Goal: Task Accomplishment & Management: Manage account settings

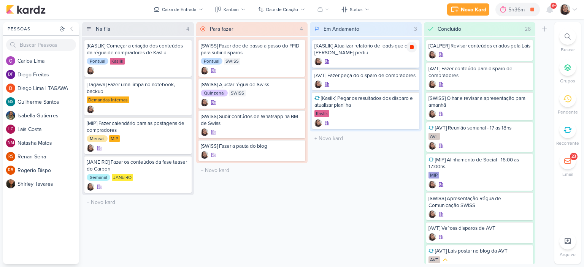
click at [411, 46] on icon at bounding box center [412, 47] width 4 height 4
click at [577, 9] on icon at bounding box center [575, 9] width 6 height 6
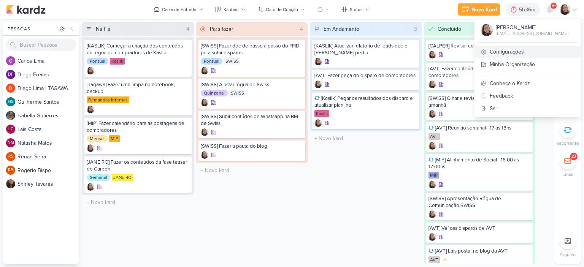
click at [512, 53] on link "Configurações" at bounding box center [527, 52] width 106 height 13
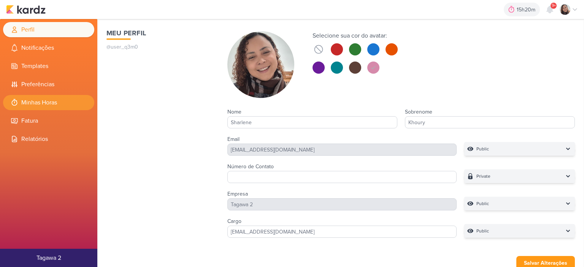
click at [51, 104] on li "Minhas Horas" at bounding box center [48, 102] width 91 height 15
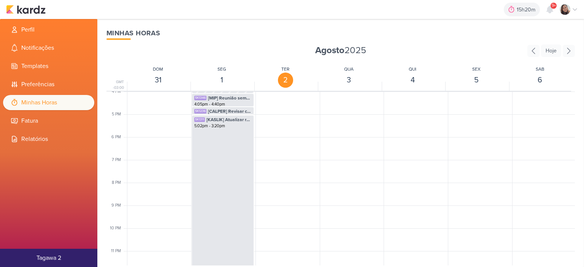
scroll to position [373, 0]
click at [214, 155] on div "SK1311 [KASLIK] Atualizar relatório de leads que o Otávio pediu 5:02pm - 3:20pm" at bounding box center [223, 186] width 62 height 158
select select "pm"
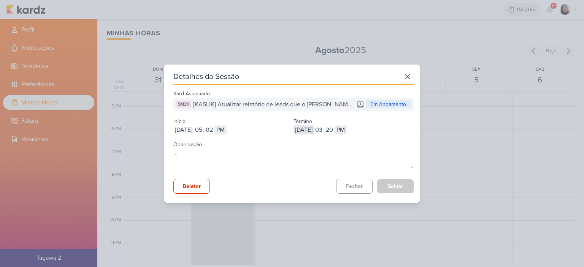
click at [314, 130] on input "2025-09-02" at bounding box center [303, 129] width 21 height 9
type input "2025-09-01"
click at [323, 130] on input "03" at bounding box center [318, 129] width 9 height 9
type input "08"
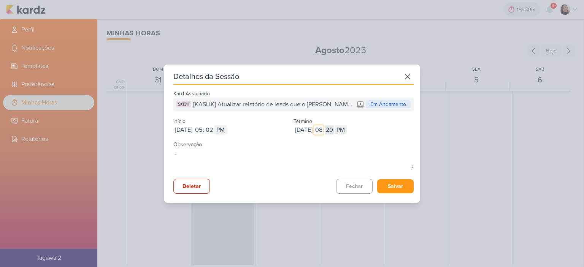
type input "08"
click at [334, 130] on input "20" at bounding box center [329, 129] width 9 height 9
type input "14"
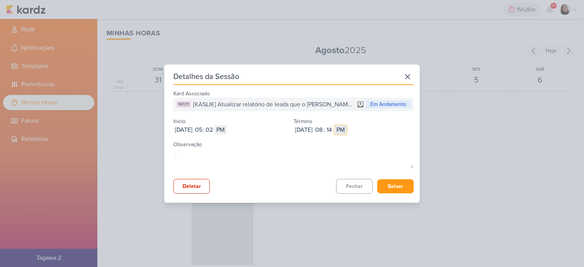
click at [347, 129] on select "AM PM" at bounding box center [340, 129] width 12 height 9
click at [389, 147] on div "Observação" at bounding box center [293, 155] width 240 height 32
click at [394, 184] on button "Salvar" at bounding box center [395, 186] width 36 height 14
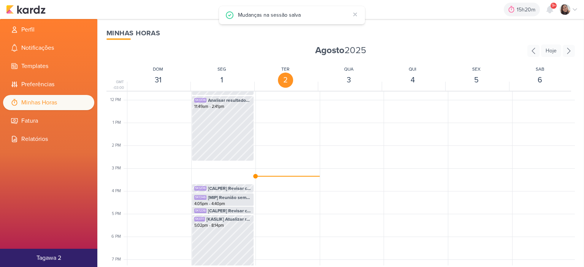
scroll to position [266, 0]
click at [33, 11] on img at bounding box center [26, 9] width 40 height 9
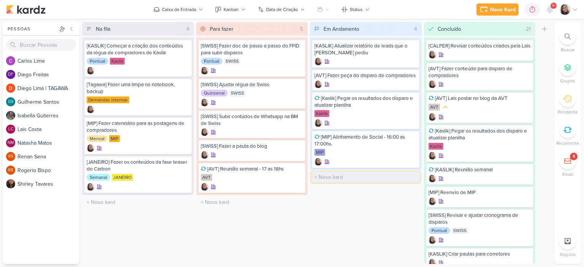
click at [325, 175] on input "text" at bounding box center [365, 177] width 109 height 11
type input "[MIP] Revisar LP do Aura"
click at [410, 178] on icon at bounding box center [412, 177] width 4 height 4
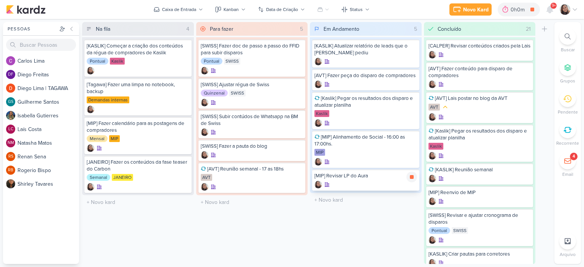
click at [383, 181] on div at bounding box center [365, 185] width 103 height 8
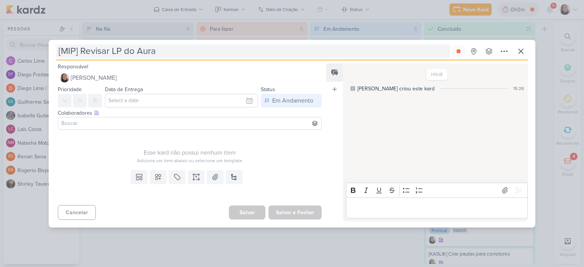
click at [181, 52] on input "[MIP] Revisar LP do Aura" at bounding box center [253, 51] width 394 height 14
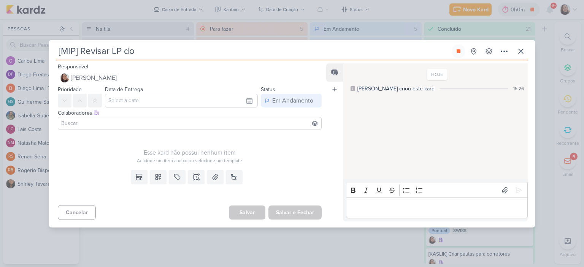
type input "[MIP] Revisar LP doS"
type input "[MIP] Revisar LP do S"
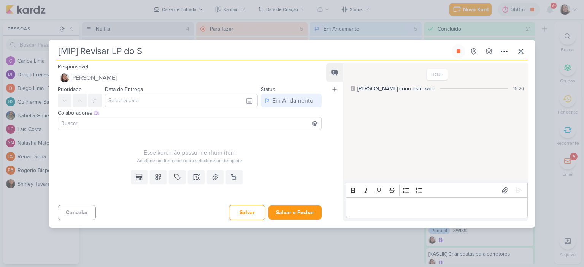
type input "[MIP] Revisar LP do S1"
type input "[MIP] Revisar LP do S1ON"
click at [298, 215] on button "Salvar e Fechar" at bounding box center [294, 213] width 53 height 14
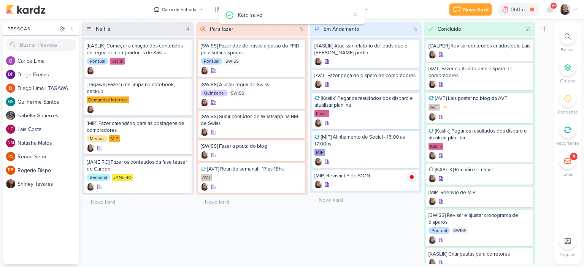
click at [196, 18] on div "Novo Kard Ctrl + k 0h0m [MIP] Revisar LP do Aura 0h0m Hoje 0h0m Semana 0h0m Mês…" at bounding box center [292, 9] width 572 height 19
click at [196, 6] on div "Caixa de Entrada" at bounding box center [179, 9] width 34 height 7
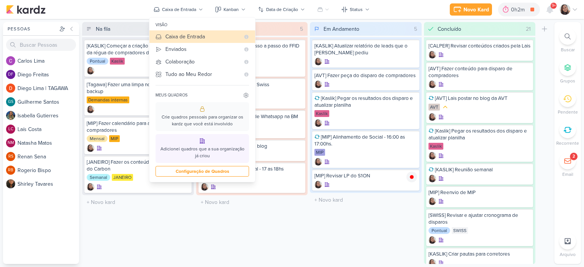
click at [388, 244] on div "Em Andamento 5 Mover Para Esquerda Mover Para Direita Deletar [KASLIK] Atualiza…" at bounding box center [366, 143] width 112 height 242
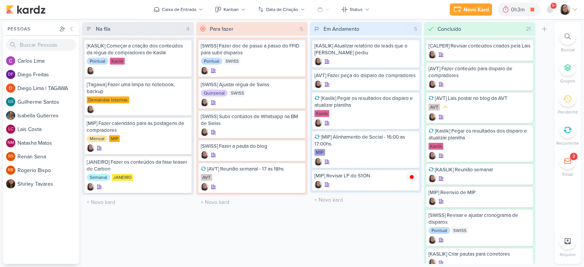
click at [575, 7] on icon at bounding box center [575, 9] width 6 height 6
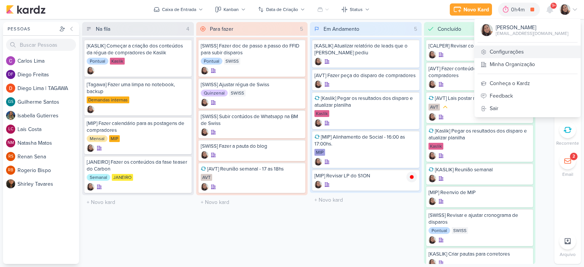
click at [540, 51] on link "Configurações" at bounding box center [527, 52] width 106 height 13
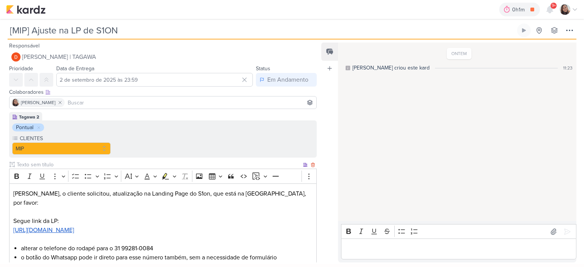
scroll to position [38, 0]
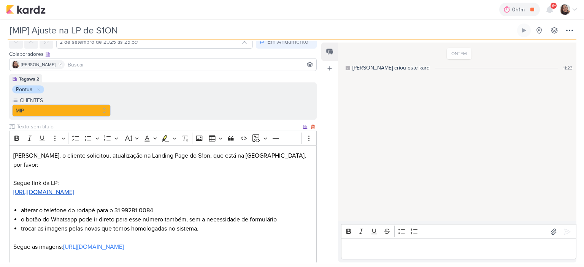
click at [74, 189] on u "[URL][DOMAIN_NAME]" at bounding box center [43, 193] width 61 height 8
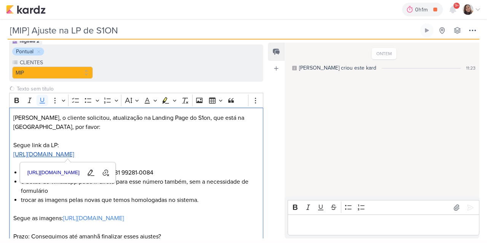
scroll to position [76, 0]
click at [209, 137] on p "Editor editing area: main" at bounding box center [136, 136] width 246 height 9
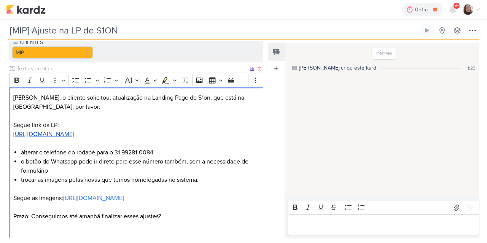
scroll to position [114, 0]
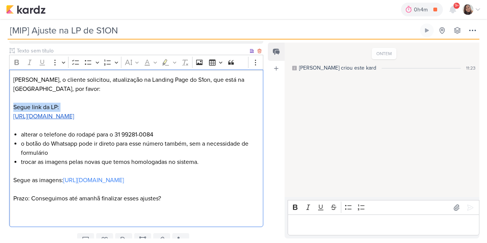
drag, startPoint x: 167, startPoint y: 111, endPoint x: 28, endPoint y: 113, distance: 139.1
click at [16, 113] on p "Segue link da LP: https://empreendimentos.mipconstrutora.com.br/s1on" at bounding box center [136, 116] width 246 height 27
drag, startPoint x: 187, startPoint y: 117, endPoint x: 0, endPoint y: 103, distance: 187.2
click at [0, 103] on div "Tagawa 2 Pontual CLIENTES MIP" at bounding box center [133, 114] width 266 height 232
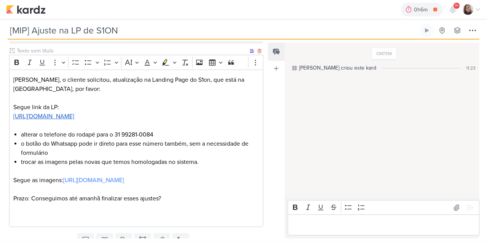
click at [186, 124] on p "Segue link da LP: https://empreendimentos.mipconstrutora.com.br/s1on" at bounding box center [136, 116] width 246 height 27
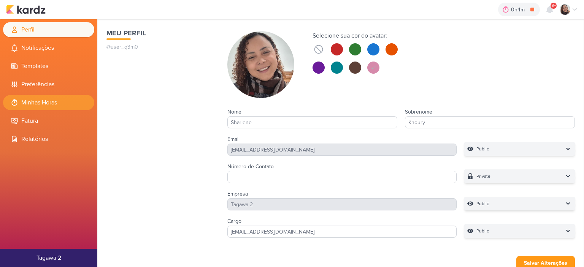
click at [60, 101] on li "Minhas Horas" at bounding box center [48, 102] width 91 height 15
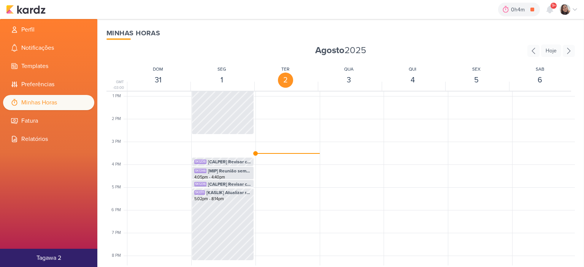
scroll to position [293, 0]
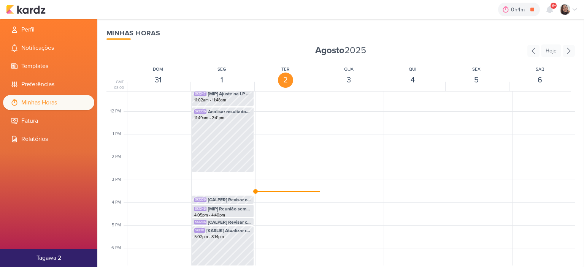
scroll to position [293, 0]
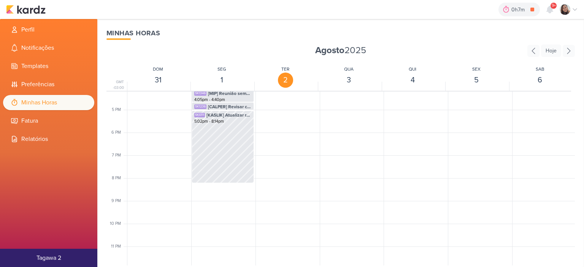
scroll to position [293, 0]
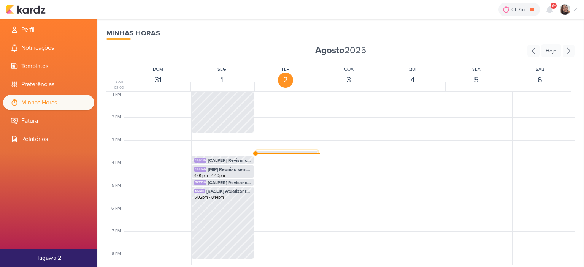
click at [286, 152] on span "[MIP] Revisar LP do S1ON" at bounding box center [294, 155] width 43 height 7
select select "pm"
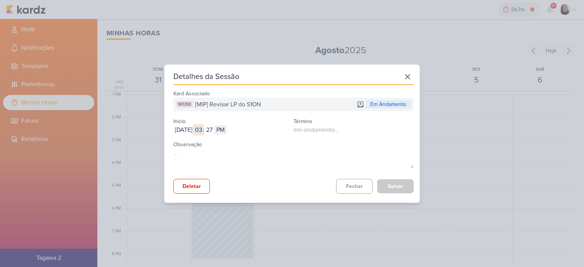
click at [203, 131] on input "03" at bounding box center [198, 129] width 9 height 9
type input "12"
click at [214, 129] on input "27" at bounding box center [208, 129] width 9 height 9
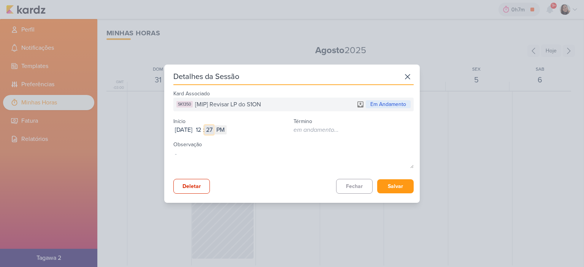
click at [214, 129] on input "27" at bounding box center [208, 129] width 9 height 9
type input "56"
click at [388, 175] on div "Kard Associado SK1350 [MIP] Revisar LP do S1ON Em Andamento Início Sep 02, 2025…" at bounding box center [293, 141] width 240 height 106
click at [388, 182] on button "Salvar" at bounding box center [395, 186] width 36 height 14
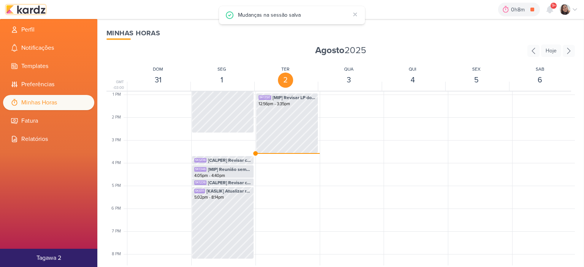
click at [26, 11] on img at bounding box center [26, 9] width 40 height 9
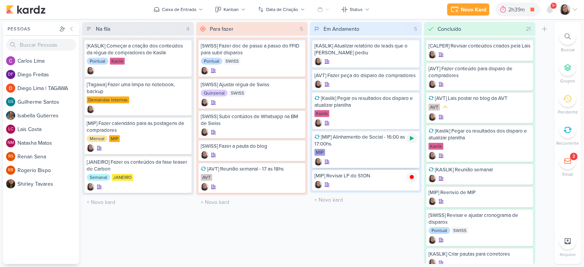
click at [410, 139] on icon at bounding box center [412, 138] width 4 height 4
click at [576, 10] on icon at bounding box center [575, 9] width 6 height 6
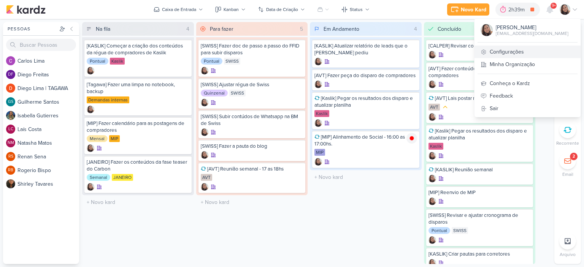
click at [523, 52] on link "Configurações" at bounding box center [527, 52] width 106 height 13
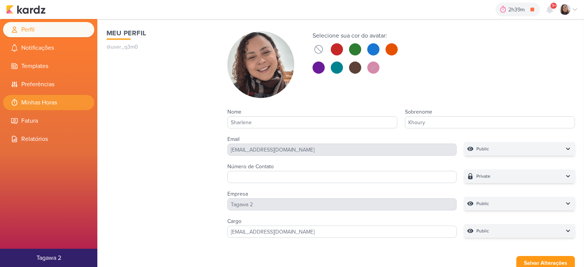
click at [67, 100] on li "Minhas Horas" at bounding box center [48, 102] width 91 height 15
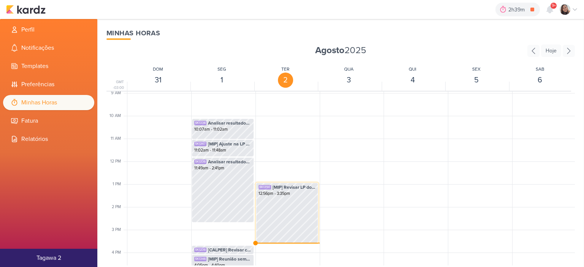
scroll to position [217, 0]
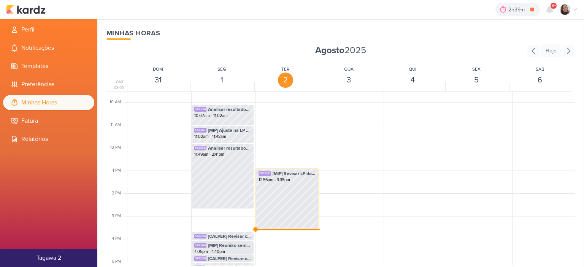
click at [284, 200] on div "SK1350 [MIP] Revisar LP do S1ON 12:56pm - 3:35pm" at bounding box center [287, 199] width 62 height 60
select select "pm"
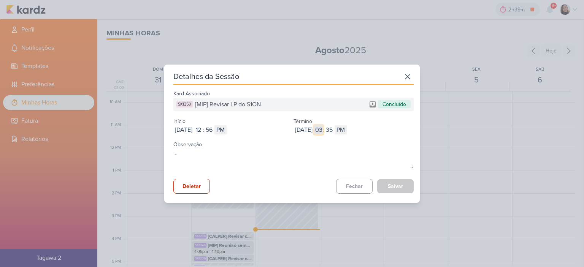
click at [323, 131] on input "03" at bounding box center [318, 129] width 9 height 9
click at [323, 132] on input "03" at bounding box center [318, 129] width 9 height 9
type input "02"
click at [347, 126] on select "AM PM" at bounding box center [340, 129] width 12 height 9
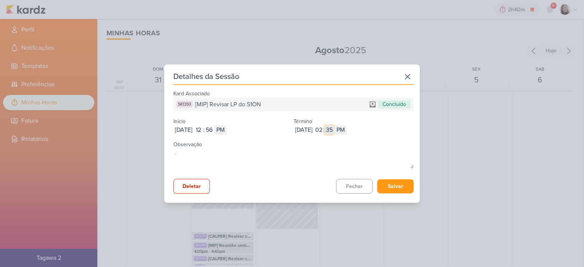
click at [334, 129] on input "35" at bounding box center [329, 129] width 9 height 9
type input "07"
click at [387, 182] on button "Salvar" at bounding box center [395, 186] width 36 height 14
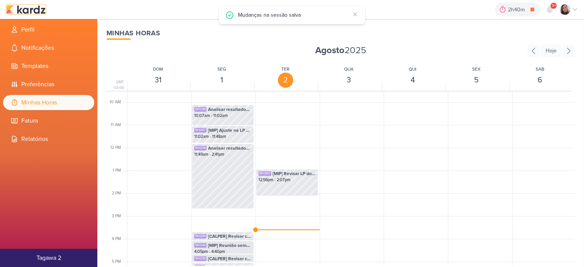
click at [27, 11] on img at bounding box center [26, 9] width 40 height 9
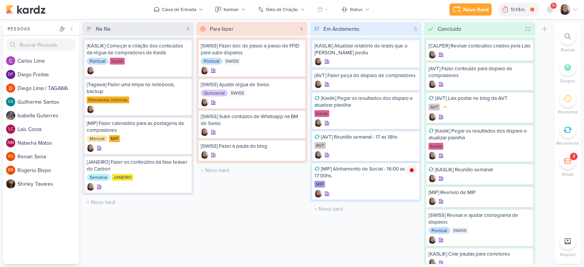
click at [572, 10] on icon at bounding box center [575, 9] width 6 height 6
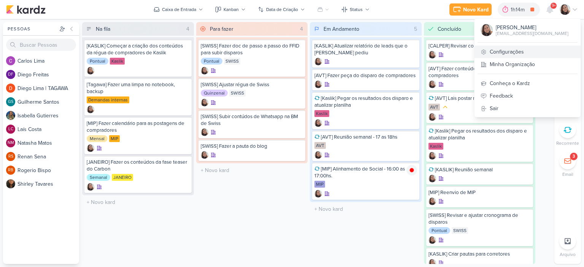
click at [506, 54] on link "Configurações" at bounding box center [527, 52] width 106 height 13
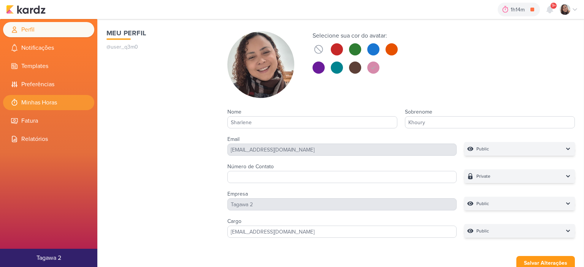
click at [55, 101] on li "Minhas Horas" at bounding box center [48, 102] width 91 height 15
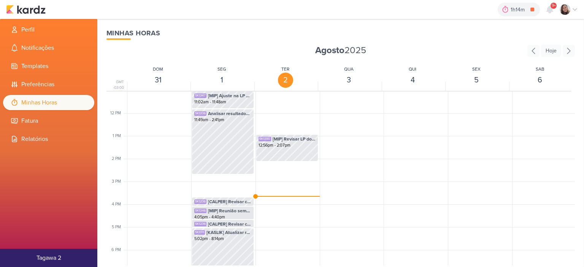
scroll to position [255, 0]
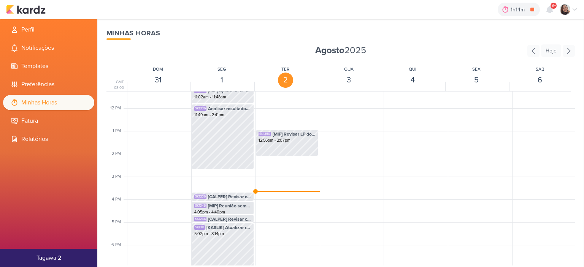
scroll to position [255, 0]
click at [36, 10] on img at bounding box center [26, 9] width 40 height 9
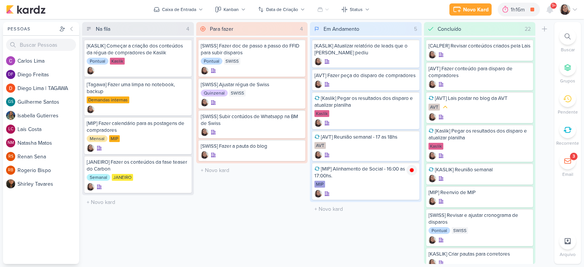
click at [578, 8] on div "Novo Kard Ctrl + k 1h16m [MIP] Alinhamento de Social - 16:00 as 17:00hs. 0h1m H…" at bounding box center [292, 9] width 584 height 19
click at [575, 6] on div at bounding box center [568, 9] width 18 height 11
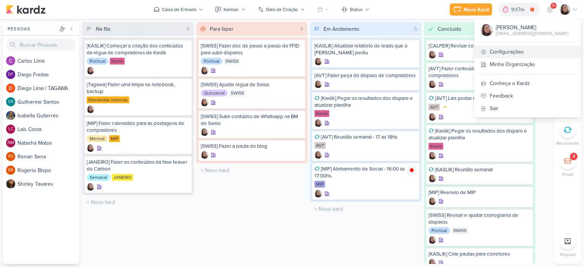
click at [520, 51] on link "Configurações" at bounding box center [527, 52] width 106 height 13
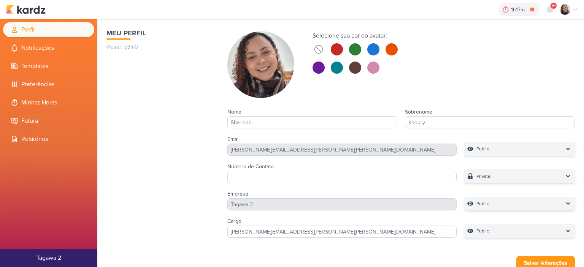
click at [44, 105] on li "Minhas Horas" at bounding box center [48, 102] width 91 height 15
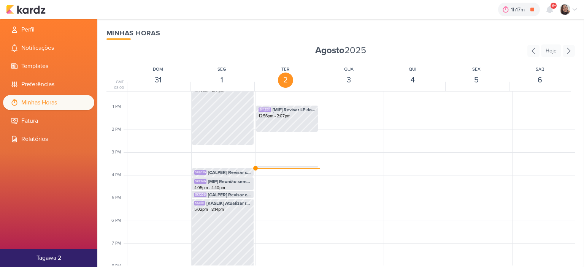
scroll to position [293, 0]
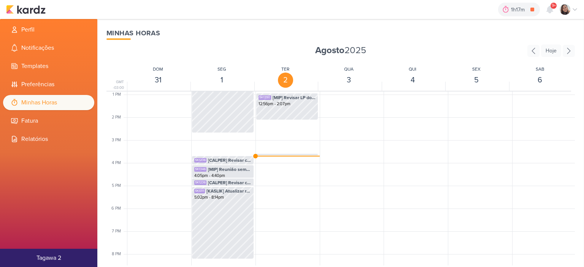
click at [285, 153] on div "SK1349 [MIP] Alinhamento de Social - 16:00 as 17:00hs. 3:35pm - 3:42pm SK1350 […" at bounding box center [286, 71] width 63 height 547
click at [285, 154] on div "SK1349 [MIP] Alinhamento de Social - 16:00 as 17:00hs. 3:35pm - 3:42pm" at bounding box center [287, 155] width 62 height 2
select select "pm"
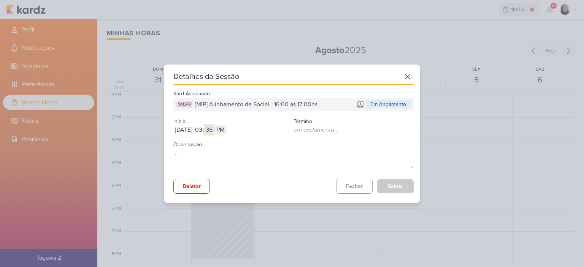
click at [214, 133] on input "35" at bounding box center [208, 129] width 9 height 9
type input "30"
click at [399, 188] on button "Salvar" at bounding box center [395, 186] width 36 height 14
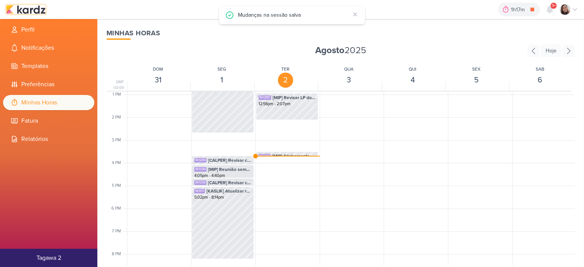
click at [33, 6] on img at bounding box center [26, 9] width 40 height 9
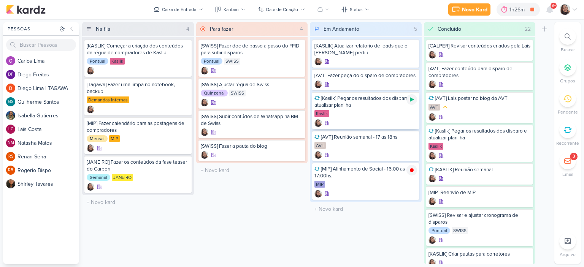
click at [410, 99] on icon at bounding box center [412, 100] width 4 height 4
click at [577, 6] on icon at bounding box center [575, 9] width 6 height 6
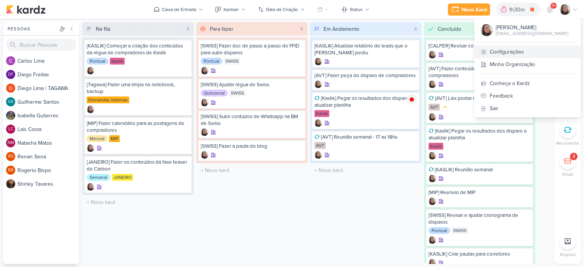
click at [521, 47] on link "Configurações" at bounding box center [527, 52] width 106 height 13
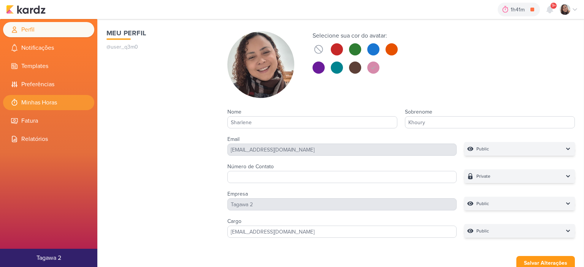
click at [42, 103] on li "Minhas Horas" at bounding box center [48, 102] width 91 height 15
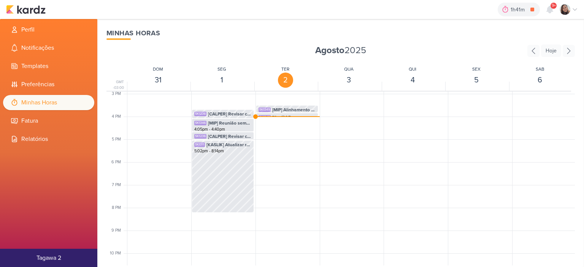
scroll to position [293, 0]
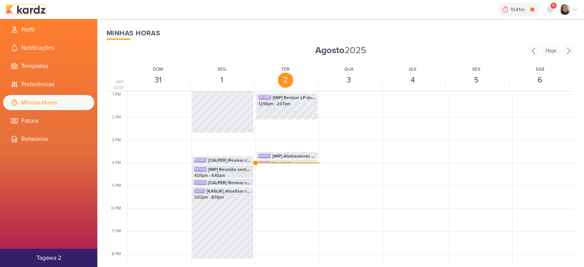
click at [41, 6] on img at bounding box center [26, 9] width 40 height 9
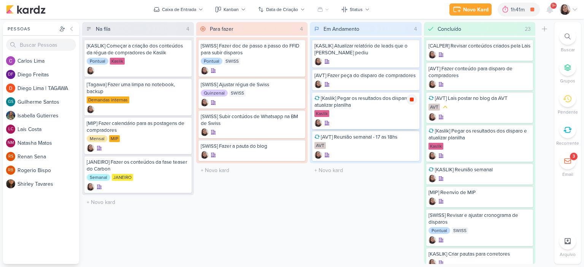
click at [414, 95] on div at bounding box center [411, 99] width 11 height 11
click at [575, 9] on icon at bounding box center [575, 9] width 6 height 6
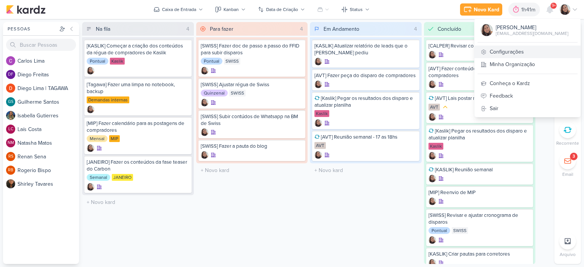
click at [497, 50] on link "Configurações" at bounding box center [527, 52] width 106 height 13
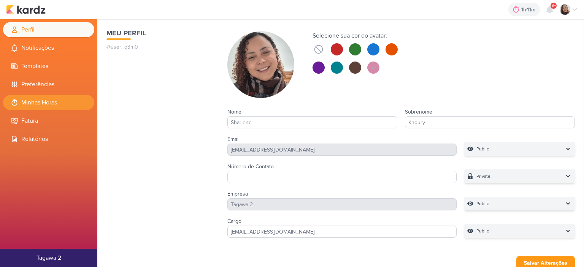
click at [41, 102] on li "Minhas Horas" at bounding box center [48, 102] width 91 height 15
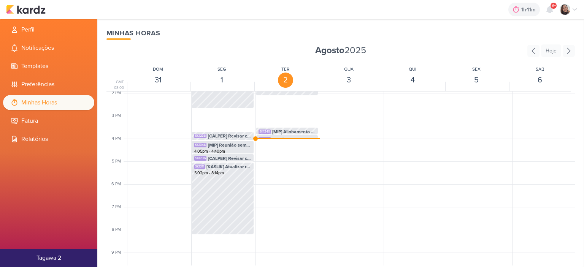
scroll to position [331, 0]
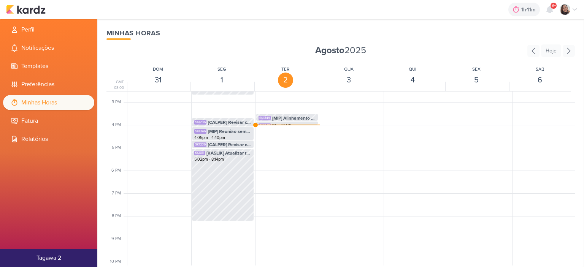
click at [300, 125] on div at bounding box center [349, 125] width 451 height 0
click at [303, 119] on span "[MIP] Alinhamento de Social - 16:00 as 17:00hs." at bounding box center [293, 118] width 43 height 7
select select "pm"
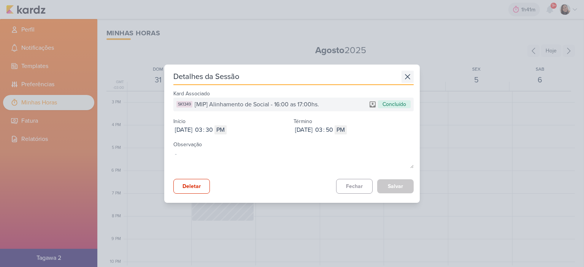
click at [401, 79] on icon at bounding box center [407, 77] width 12 height 12
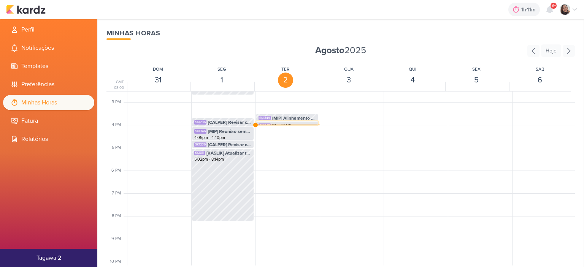
click at [286, 122] on span "[Kaslik] Pegar os resultados dos disparo e atualizar planilha" at bounding box center [293, 125] width 43 height 7
select select "pm"
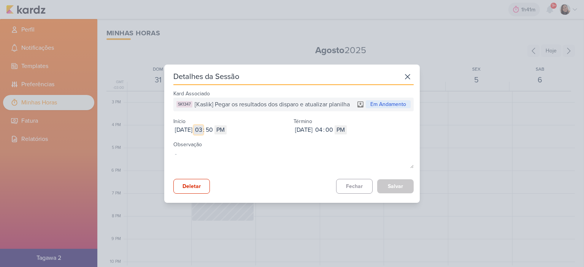
click at [203, 133] on input "03" at bounding box center [198, 129] width 9 height 9
type input "10"
click at [214, 133] on input "50" at bounding box center [208, 129] width 9 height 9
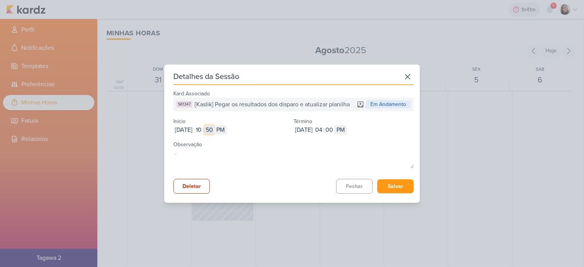
click at [214, 133] on input "50" at bounding box center [208, 129] width 9 height 9
type input "00"
click at [227, 127] on select "AM PM" at bounding box center [220, 129] width 12 height 9
select select "am"
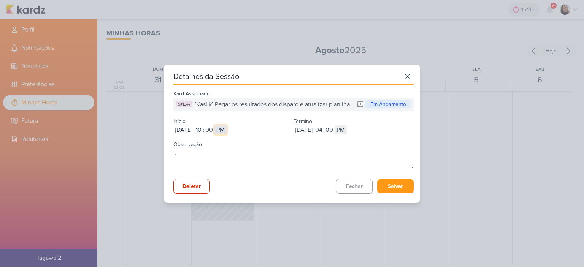
click at [227, 125] on select "AM PM" at bounding box center [220, 129] width 12 height 9
click at [323, 130] on input "04" at bounding box center [318, 129] width 9 height 9
type input "12"
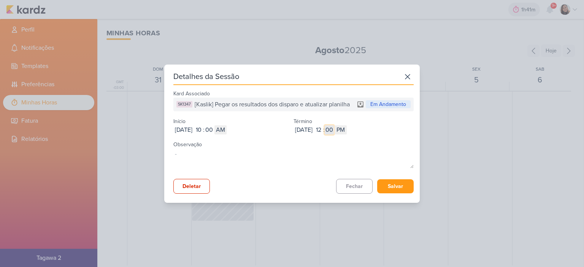
click at [334, 128] on input "00" at bounding box center [329, 129] width 9 height 9
type input "56"
click at [394, 184] on button "Salvar" at bounding box center [395, 186] width 36 height 14
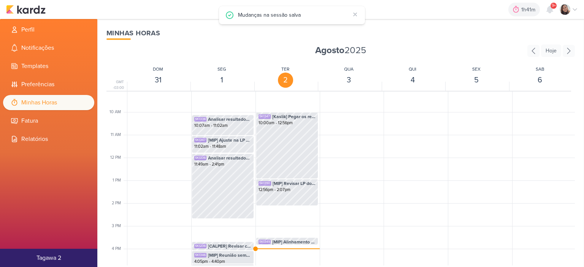
scroll to position [179, 0]
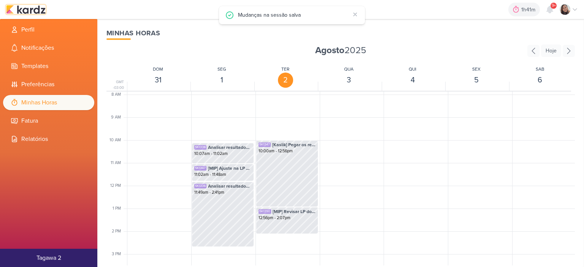
click at [26, 10] on img at bounding box center [26, 9] width 40 height 9
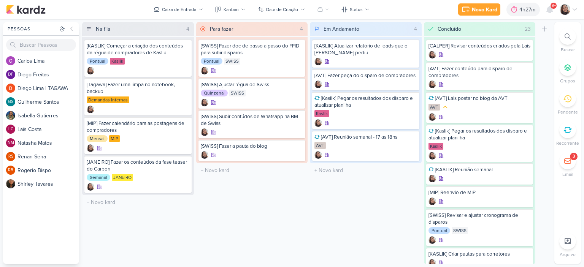
click at [578, 6] on div "Novo Kard Ctrl + k 4h27m Sessão desligada... Hoje 4h27m Semana 0h0m Mês 0h0m 00" at bounding box center [292, 9] width 584 height 19
click at [574, 7] on icon at bounding box center [575, 9] width 6 height 6
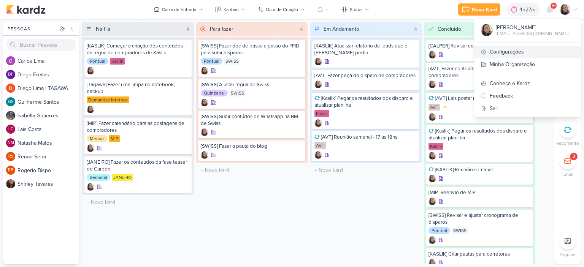
click at [514, 56] on link "Configurações" at bounding box center [527, 52] width 106 height 13
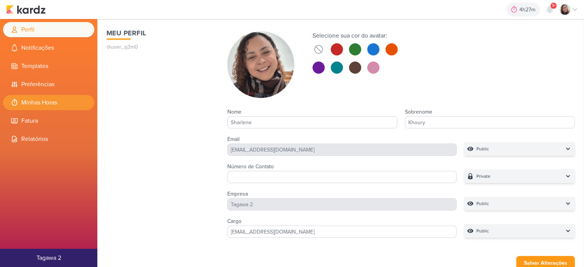
click at [53, 95] on li "Minhas Horas" at bounding box center [48, 102] width 91 height 15
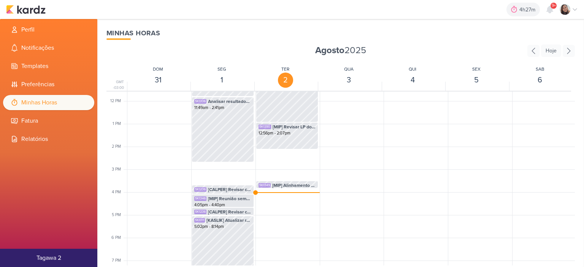
scroll to position [293, 0]
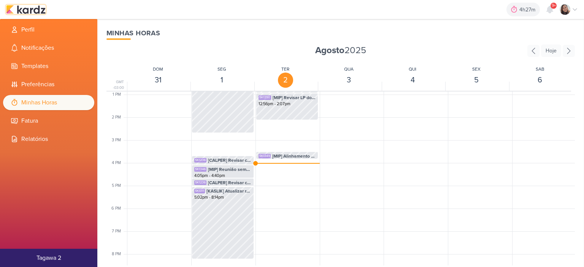
click at [30, 13] on img at bounding box center [26, 9] width 40 height 9
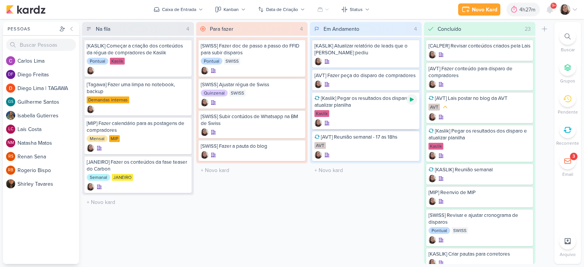
click at [410, 98] on icon at bounding box center [412, 100] width 4 height 4
click at [575, 9] on icon at bounding box center [575, 9] width 6 height 6
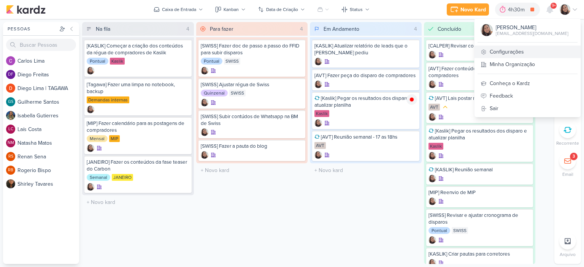
click at [522, 49] on link "Configurações" at bounding box center [527, 52] width 106 height 13
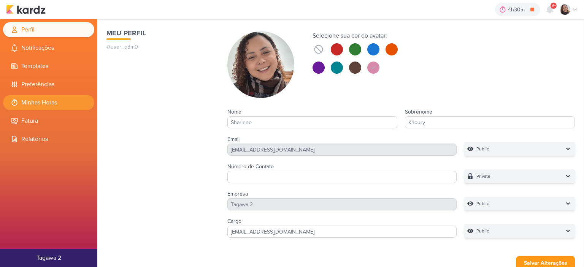
click at [57, 104] on li "Minhas Horas" at bounding box center [48, 102] width 91 height 15
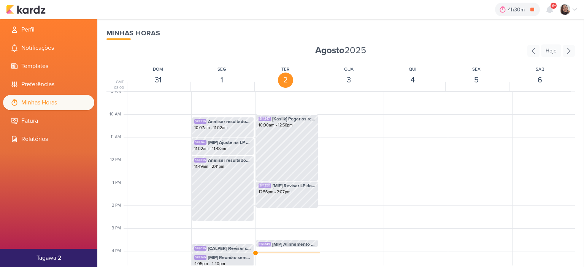
scroll to position [255, 0]
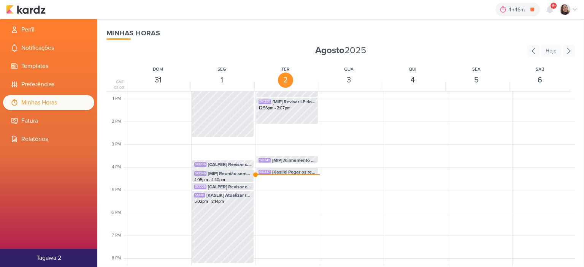
scroll to position [293, 0]
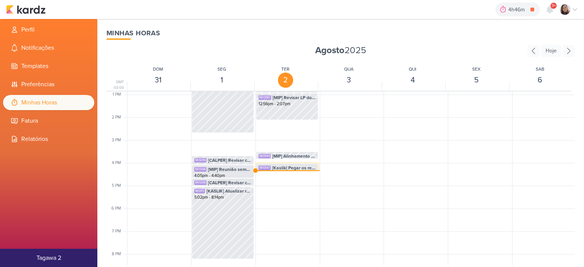
click at [296, 167] on span "[Kaslik] Pegar os resultados dos disparo e atualizar planilha" at bounding box center [293, 168] width 43 height 7
select select "pm"
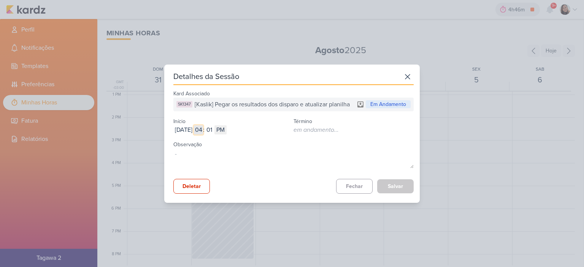
click at [203, 130] on input "04" at bounding box center [198, 129] width 9 height 9
type input "3"
click at [214, 130] on input "01" at bounding box center [208, 129] width 9 height 9
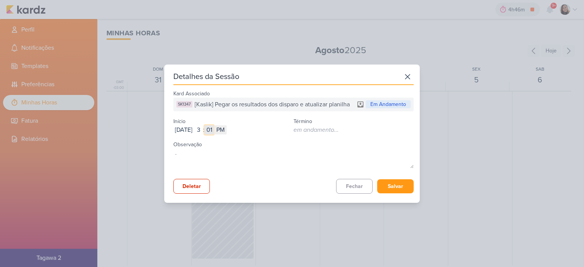
click at [214, 130] on input "01" at bounding box center [208, 129] width 9 height 9
type input "00"
click at [405, 78] on icon at bounding box center [407, 76] width 5 height 5
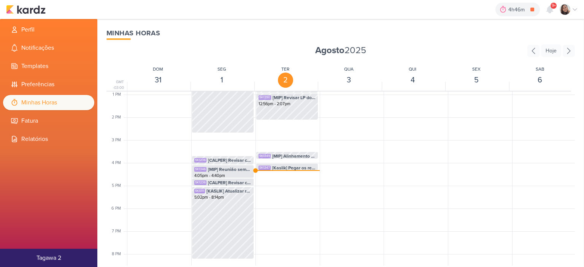
click at [48, 9] on div "4h46m [Kaslik] Pegar os resultados dos disparo e atualizar planilha 0h0m Hoje 4…" at bounding box center [292, 9] width 572 height 19
click at [41, 10] on img at bounding box center [26, 9] width 40 height 9
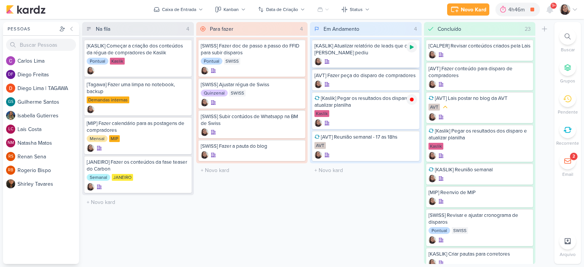
click at [410, 45] on icon at bounding box center [412, 47] width 6 height 6
click at [573, 6] on div at bounding box center [568, 9] width 18 height 11
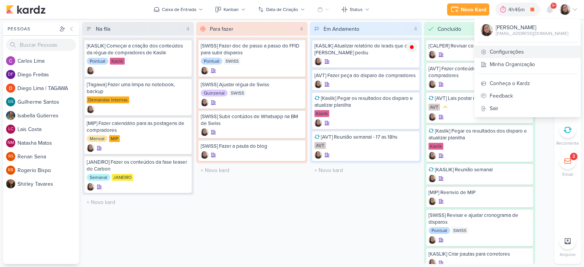
click at [507, 48] on link "Configurações" at bounding box center [527, 52] width 106 height 13
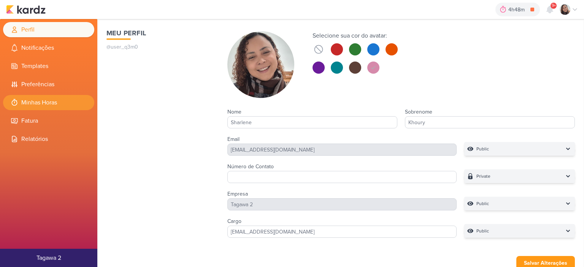
click at [59, 98] on li "Minhas Horas" at bounding box center [48, 102] width 91 height 15
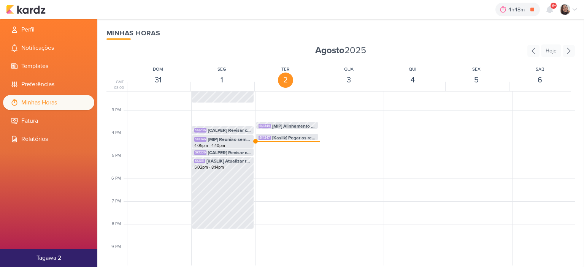
scroll to position [331, 0]
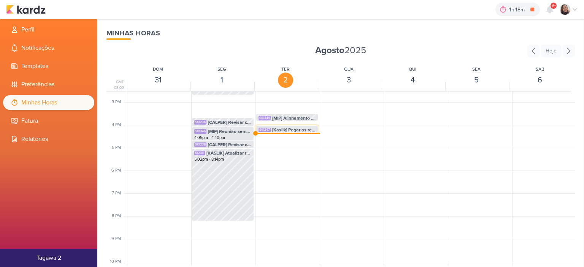
click at [273, 132] on span "[Kaslik] Pegar os resultados dos disparo e atualizar planilha" at bounding box center [293, 130] width 43 height 7
select select "pm"
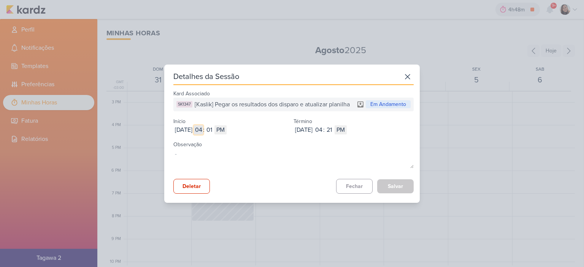
click at [203, 129] on input "04" at bounding box center [198, 129] width 9 height 9
type input "03"
click at [214, 129] on input "01" at bounding box center [208, 129] width 9 height 9
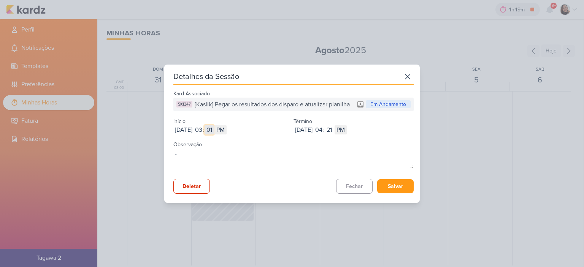
click at [214, 129] on input "01" at bounding box center [208, 129] width 9 height 9
type input "00"
click at [323, 129] on input "04" at bounding box center [318, 129] width 9 height 9
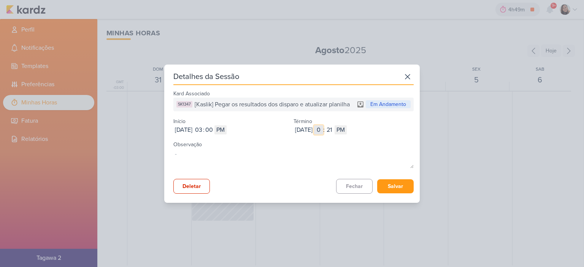
type input "03"
click at [334, 128] on input "21" at bounding box center [329, 129] width 9 height 9
type input "30"
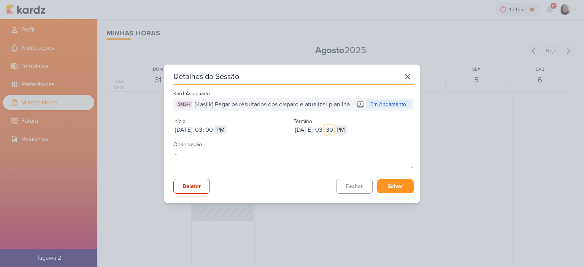
type input "30"
click at [394, 184] on button "Salvar" at bounding box center [395, 186] width 36 height 14
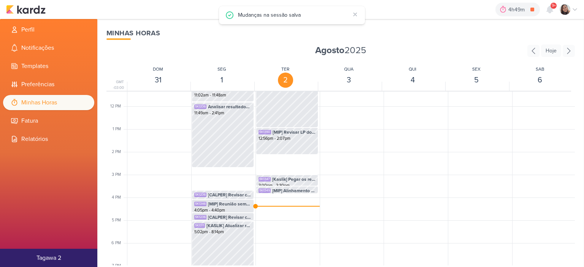
scroll to position [255, 0]
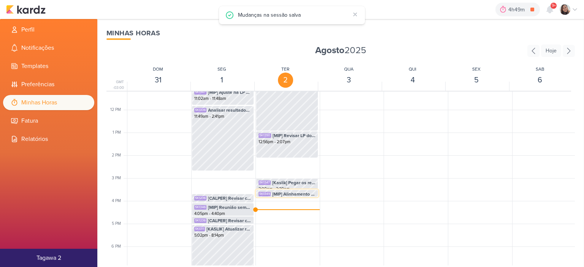
click at [299, 193] on span "[MIP] Alinhamento de Social - 16:00 as 17:00hs." at bounding box center [293, 194] width 43 height 7
select select "pm"
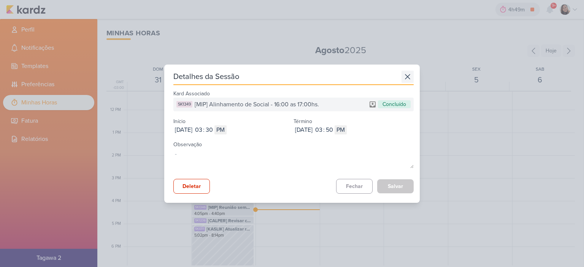
click at [401, 80] on icon at bounding box center [407, 77] width 12 height 12
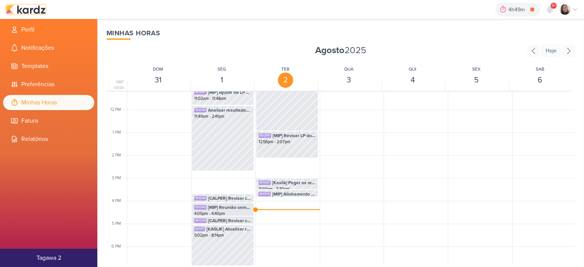
click at [38, 10] on img at bounding box center [26, 9] width 40 height 9
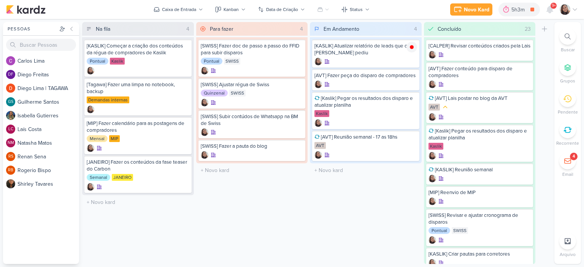
click at [576, 10] on icon at bounding box center [575, 9] width 6 height 6
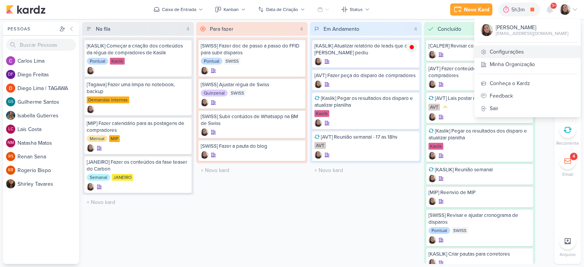
click at [520, 53] on link "Configurações" at bounding box center [527, 52] width 106 height 13
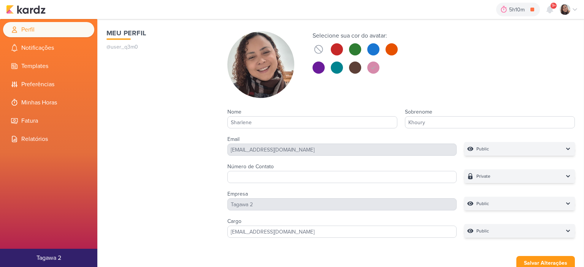
click at [55, 101] on li "Minhas Horas" at bounding box center [48, 102] width 91 height 15
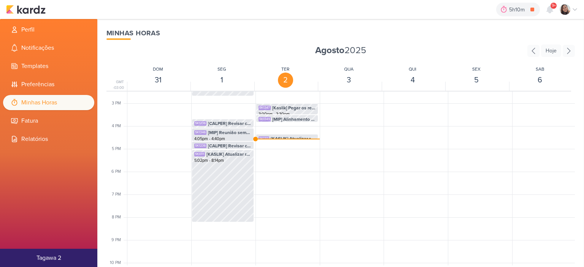
scroll to position [331, 0]
click at [295, 115] on span "[MIP] Alinhamento de Social - 16:00 as 17:00hs." at bounding box center [293, 118] width 43 height 7
select select "pm"
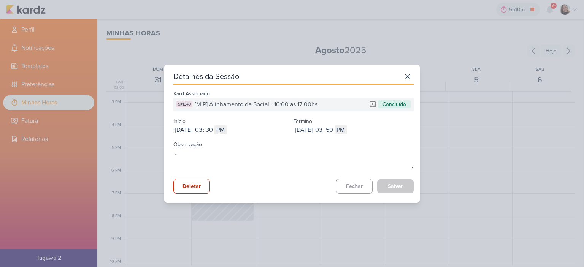
click at [401, 81] on icon at bounding box center [407, 77] width 12 height 12
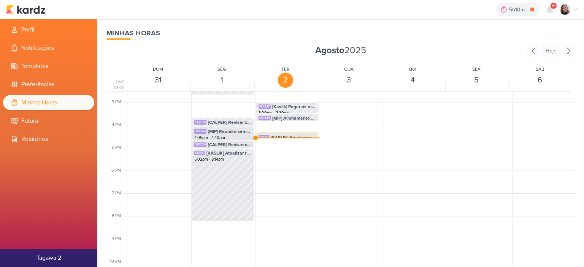
click at [269, 134] on div "SK1311 [KASLIK] Atualizar relatório de leads que o Otávio pediu" at bounding box center [286, 137] width 57 height 7
select select "pm"
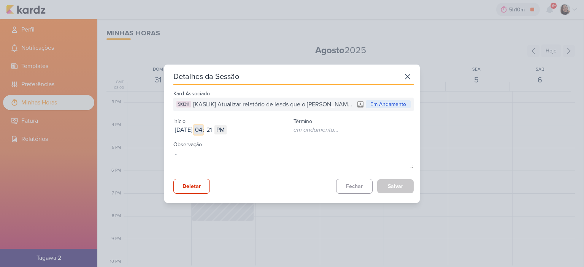
click at [203, 127] on input "04" at bounding box center [198, 129] width 9 height 9
type input "03"
click at [214, 126] on input "21" at bounding box center [208, 129] width 9 height 9
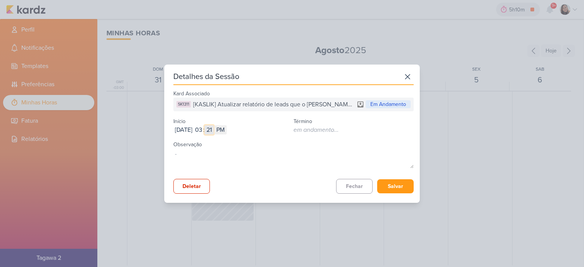
click at [214, 126] on input "21" at bounding box center [208, 129] width 9 height 9
type input "50"
click at [408, 185] on button "Salvar" at bounding box center [395, 186] width 36 height 14
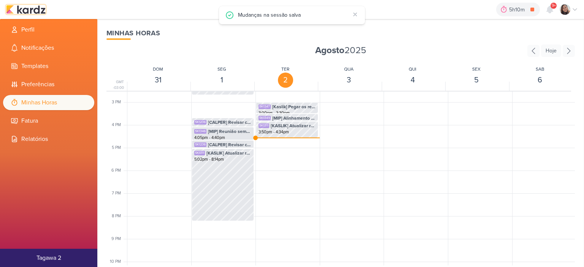
click at [26, 9] on img at bounding box center [26, 9] width 40 height 9
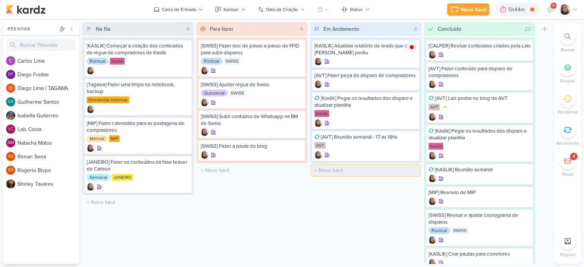
click at [337, 166] on input "text" at bounding box center [365, 170] width 109 height 11
type input "[AVT] Call com o [PERSON_NAME] e [PERSON_NAME]"
click at [412, 169] on icon at bounding box center [412, 170] width 4 height 4
click at [409, 137] on icon at bounding box center [412, 138] width 6 height 6
click at [339, 167] on input "text" at bounding box center [365, 170] width 109 height 11
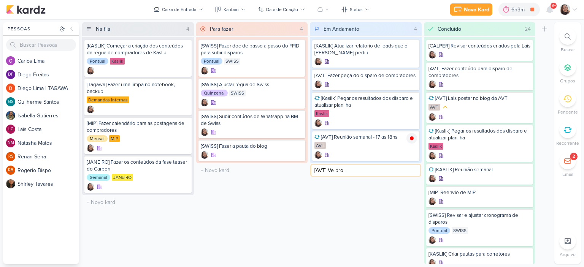
click at [380, 168] on input "[AVT] Ve prol" at bounding box center [365, 170] width 109 height 11
type input "[AVT] Ve problema do RD e=com a AVT"
click at [411, 171] on icon at bounding box center [412, 170] width 4 height 4
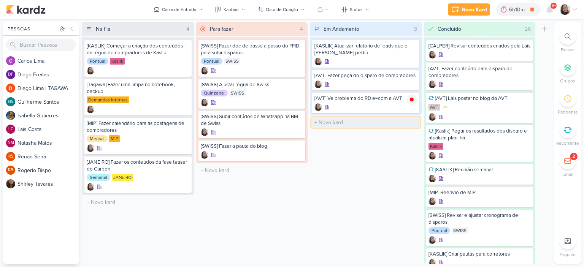
click at [344, 122] on input "text" at bounding box center [365, 122] width 109 height 11
type input "[AVT] Fazer conteudo e peça de Éden ]"
click at [410, 124] on icon at bounding box center [412, 122] width 6 height 6
click at [391, 130] on div at bounding box center [365, 130] width 103 height 8
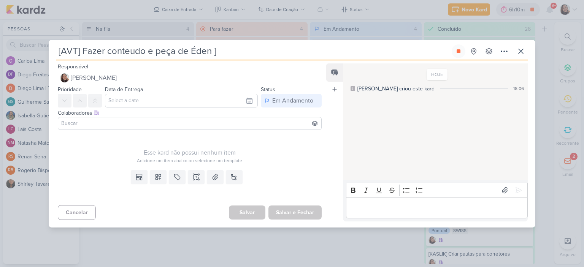
click at [273, 53] on input "[AVT] Fazer conteudo e peça de Éden ]" at bounding box center [253, 51] width 394 height 14
type input "[AVT] Fazer conteudo e peça de Éden - C"
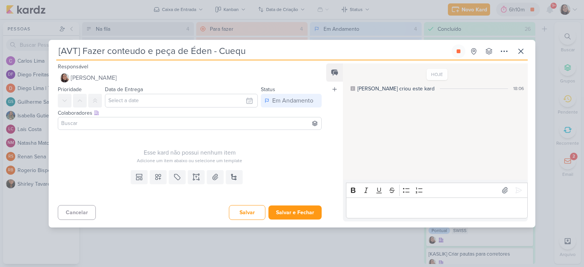
type input "[AVT] Fazer conteudo e peça de Éden - Cueque"
type input "[AVT] Fazer conteudo e peça de Éden - Cueque b"
type input "[AVT] Fazer conteudo e peça de Éden - Cueque bônus"
click at [231, 49] on input "[AVT] Fazer conteudo e peça de Éden - Cueque bônus" at bounding box center [253, 51] width 394 height 14
type input "[AVT] Fazer conteudo e peça de Éden - Cheque bônus"
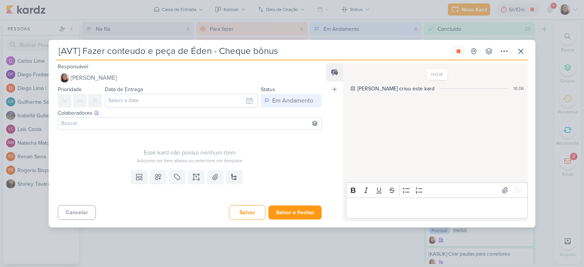
drag, startPoint x: 278, startPoint y: 54, endPoint x: 55, endPoint y: 61, distance: 223.6
click at [55, 61] on div "[AVT] Fazer conteudo e peça de Éden - Cheque bônus Criado por mim nenhum grupo …" at bounding box center [292, 135] width 487 height 183
type input "[AVT] Fazer conteudo e peça de Éden - Cheque bônus"
click at [298, 211] on button "Salvar e Fechar" at bounding box center [294, 213] width 53 height 14
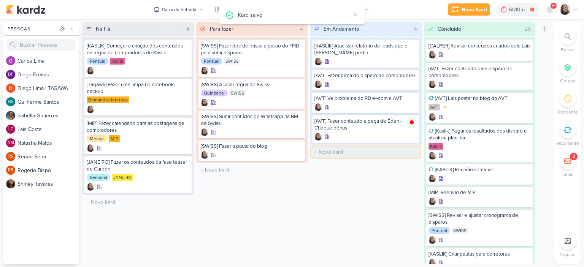
click at [330, 152] on input "text" at bounding box center [365, 152] width 109 height 11
paste input "[AVT] Fazer conteudo e peça de Éden - Cheque bônus"
type input "[AVT] Fazer conteudo e peça de Éden - Faltam 5 dias para o lançamento"
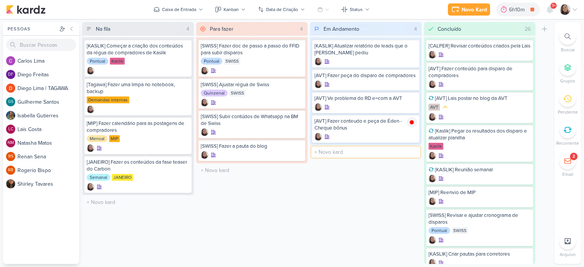
scroll to position [0, 0]
click at [362, 191] on div "Em Andamento 5 Mover Para Esquerda Mover Para Direita Deletar [KASLIK] Atualiza…" at bounding box center [366, 143] width 112 height 242
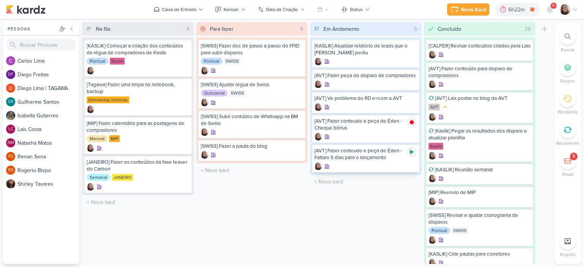
click at [407, 152] on div at bounding box center [411, 152] width 11 height 11
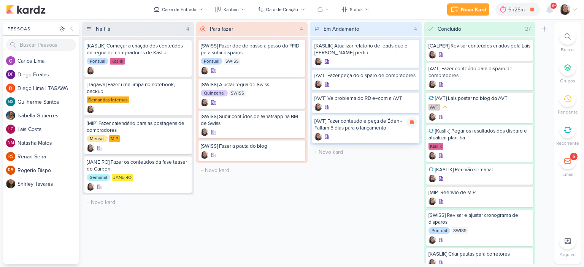
click at [356, 122] on div "[AVT] Fazer conteudo e peça de Éden - Faltam 5 dias para o lançamento" at bounding box center [365, 125] width 103 height 14
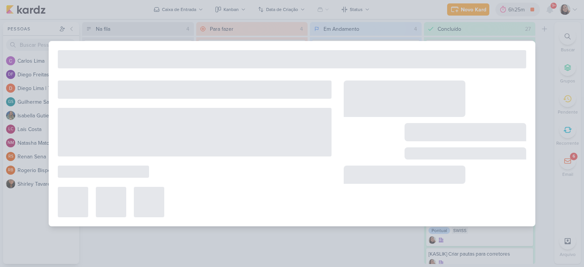
type input "[AVT] Fazer conteudo e peça de Éden - Faltam 5 dias para o lançamento"
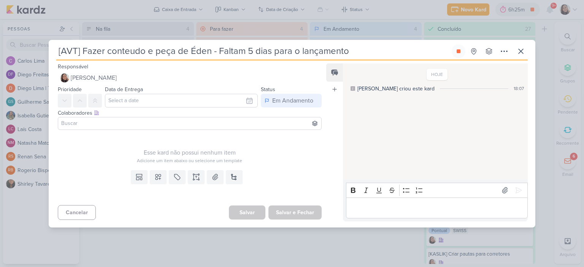
drag, startPoint x: 356, startPoint y: 51, endPoint x: 55, endPoint y: 55, distance: 300.7
click at [55, 55] on div "[AVT] Fazer conteudo e peça de Éden - Faltam 5 dias para o lançamento Criado po…" at bounding box center [292, 135] width 487 height 183
click at [520, 48] on icon at bounding box center [520, 51] width 9 height 9
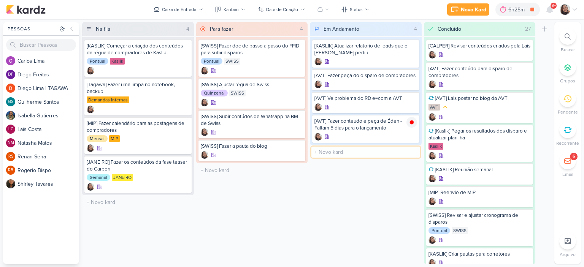
click at [381, 154] on input "text" at bounding box center [365, 152] width 109 height 11
paste input "[AVT] Fazer conteudo e peça de Éden - Faltam 5 dias para o lançamento"
click at [362, 149] on input "[AVT] Fazer conteudo e peça de Éden - Faltam 5 dias para o lançamento" at bounding box center [365, 152] width 109 height 11
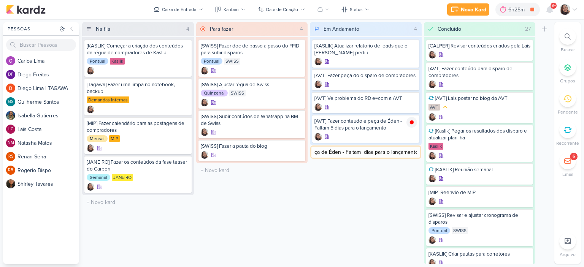
type input "[AVT] Fazer conteudo e peça de Éden - Faltam 3 dias para o lançamento"
click at [412, 151] on icon at bounding box center [412, 152] width 4 height 4
click at [355, 123] on div "[AVT] Fazer conteudo e peça de Éden - Faltam 3 dias para o lançamento" at bounding box center [365, 125] width 103 height 14
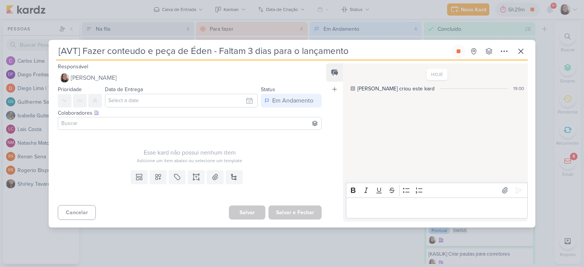
drag, startPoint x: 360, startPoint y: 55, endPoint x: 53, endPoint y: 57, distance: 307.1
click at [53, 57] on div "[AVT] Fazer conteudo e peça de Éden - Faltam 3 dias para o lançamento Criado po…" at bounding box center [292, 135] width 487 height 183
click at [522, 49] on icon at bounding box center [520, 51] width 9 height 9
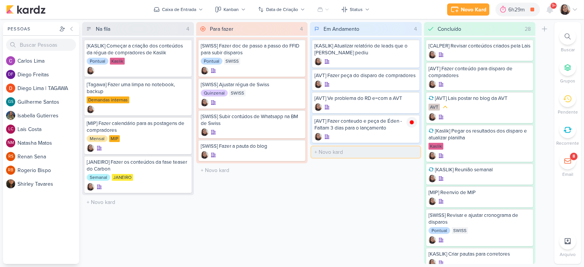
click at [347, 147] on input "text" at bounding box center [365, 152] width 109 height 11
paste input "[AVT] Fazer conteudo e peça de Éden - Faltam 3 dias para o lançamento"
click at [363, 152] on input "[AVT] Fazer conteudo e peça de Éden - Faltam 3 dias para o lançamento" at bounding box center [365, 152] width 109 height 11
click at [371, 152] on input "[AVT] Fazer conteudo e peça de Éden - Faltam 3 dias para o lançamento" at bounding box center [365, 152] width 109 height 11
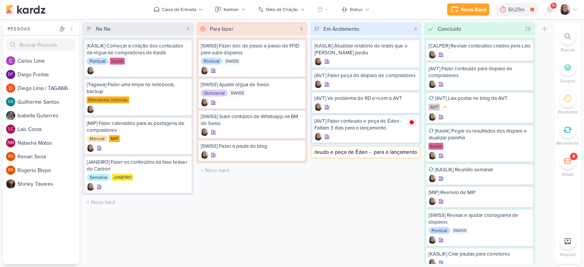
scroll to position [0, 35]
type input "[AVT] Fazer conteudo e peça de Éden - É amanhã o lançamento"
click at [361, 178] on input "text" at bounding box center [365, 181] width 109 height 11
paste input "[AVT] Fazer conteudo e peça de Éden - Faltam 3 dias para o lançamento"
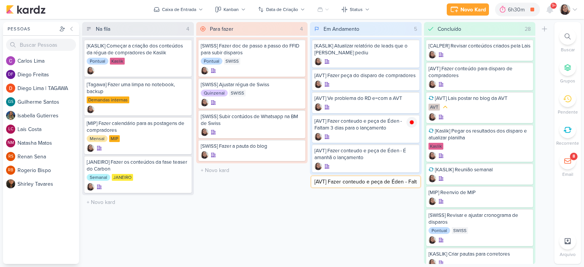
scroll to position [0, 65]
click at [415, 149] on div at bounding box center [411, 152] width 11 height 11
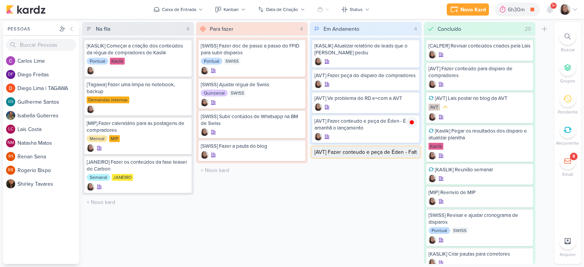
click at [391, 152] on input "[AVT] Fazer conteudo e peça de Éden - Faltam 3 dias para o lançamento" at bounding box center [365, 152] width 109 height 11
click at [389, 151] on input "[AVT] Fazer conteudo e peça de Éden - Faltam 3 dias para o lançamento" at bounding box center [365, 152] width 109 height 11
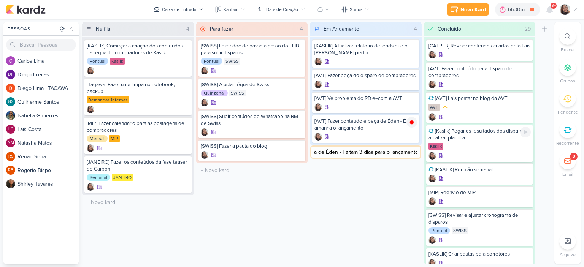
drag, startPoint x: 407, startPoint y: 149, endPoint x: 443, endPoint y: 153, distance: 36.3
click at [443, 153] on div "Na fila 4 Mover Para Esquerda Mover Para Direita Deletar [KASLIK] Começar a cri…" at bounding box center [316, 143] width 469 height 242
type input "[AVT] Fazer conteudo e peça de Éden - É hoje o lançamento!"
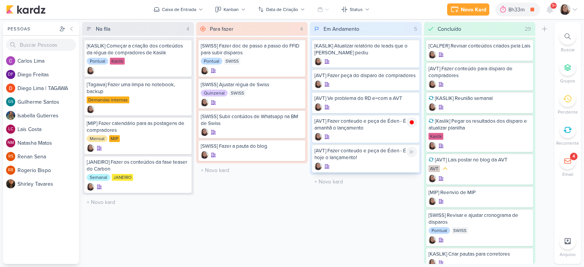
click at [412, 151] on icon at bounding box center [412, 152] width 4 height 4
click at [356, 149] on input "text" at bounding box center [365, 152] width 109 height 11
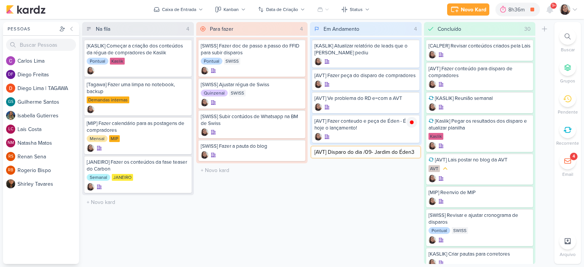
type input "[AVT] Disparo do dia /09- [GEOGRAPHIC_DATA]"
click at [371, 153] on div "[AVT] Disparo do dia /09- [GEOGRAPHIC_DATA]" at bounding box center [365, 154] width 103 height 14
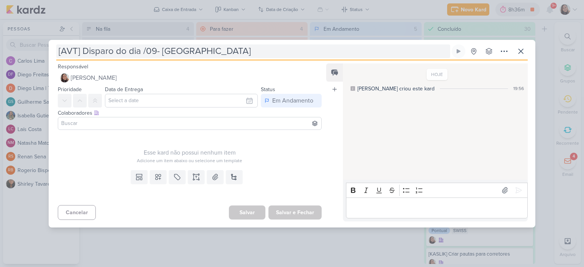
click at [141, 54] on input "[AVT] Disparo do dia /09- [GEOGRAPHIC_DATA]" at bounding box center [253, 51] width 394 height 14
click at [143, 51] on input "[AVT] Disparo do dia /09- [GEOGRAPHIC_DATA]" at bounding box center [253, 51] width 394 height 14
type input "[AVT] Disparo do dia 03/09- [GEOGRAPHIC_DATA]"
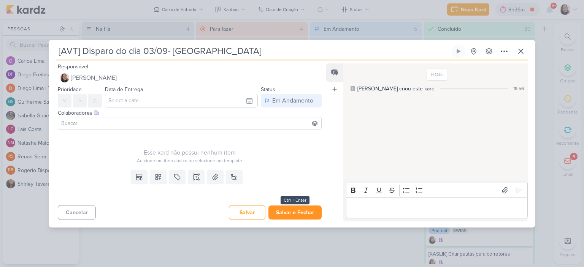
type input "[AVT] Disparo do dia 03/09- [GEOGRAPHIC_DATA]"
click at [293, 207] on button "Salvar e Fechar" at bounding box center [294, 213] width 53 height 14
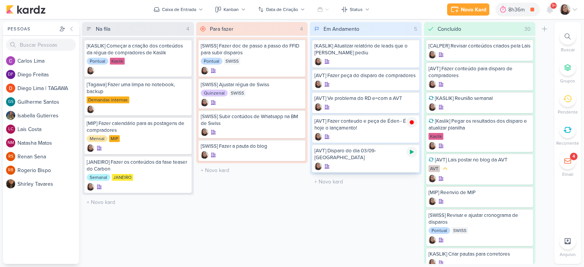
click at [411, 152] on icon at bounding box center [412, 152] width 4 height 4
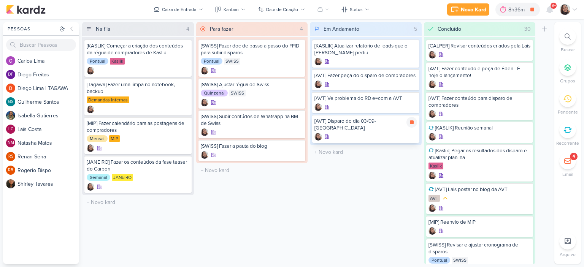
click at [365, 125] on div "[AVT] Disparo do dia 03/09- [GEOGRAPHIC_DATA]" at bounding box center [365, 129] width 107 height 28
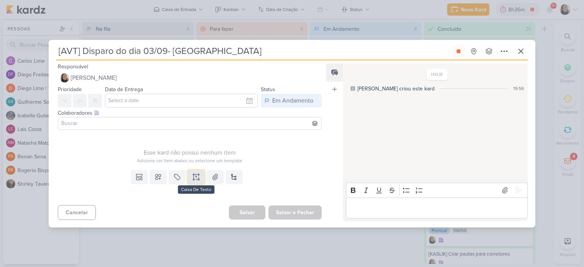
click at [195, 174] on icon at bounding box center [196, 177] width 8 height 8
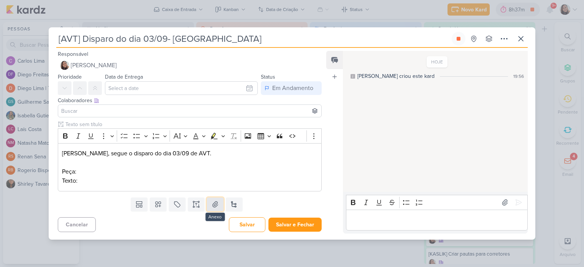
click at [207, 209] on button at bounding box center [215, 205] width 17 height 14
click at [152, 178] on p "Texto:" at bounding box center [189, 180] width 255 height 9
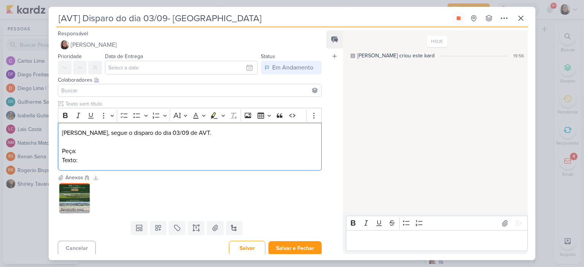
click at [173, 171] on div "Clique para deixar o item visível somente à membros da sua organização Rich Tex…" at bounding box center [187, 137] width 276 height 74
click at [184, 148] on p "Peça:" at bounding box center [189, 151] width 255 height 9
click at [186, 155] on p "Peça: anexo" at bounding box center [189, 151] width 255 height 9
click at [190, 162] on p "Texto:" at bounding box center [189, 160] width 255 height 9
click at [141, 160] on p "Texto:" at bounding box center [189, 160] width 255 height 9
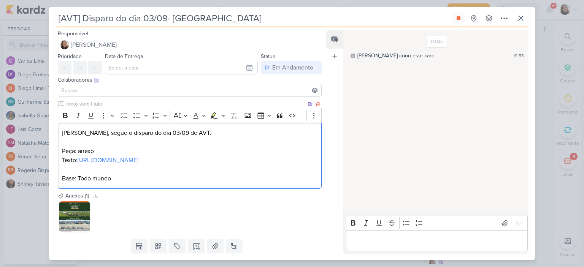
click at [216, 136] on p "[PERSON_NAME], segue o disparo do dia 03/09 de AVT." at bounding box center [189, 132] width 255 height 9
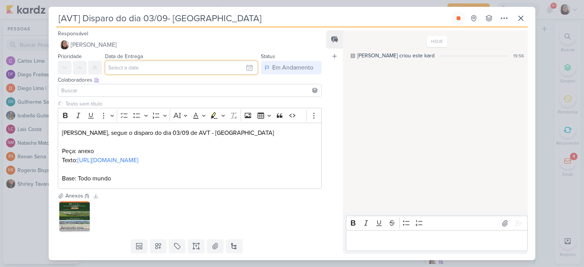
click at [248, 67] on input "text" at bounding box center [181, 68] width 153 height 14
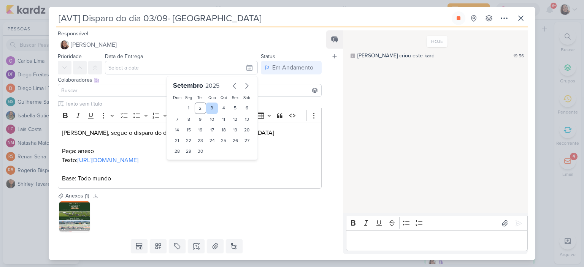
click at [211, 105] on div "3" at bounding box center [212, 108] width 12 height 11
type input "3 de setembro de 2025 às 23:59"
click at [120, 91] on input at bounding box center [190, 90] width 260 height 9
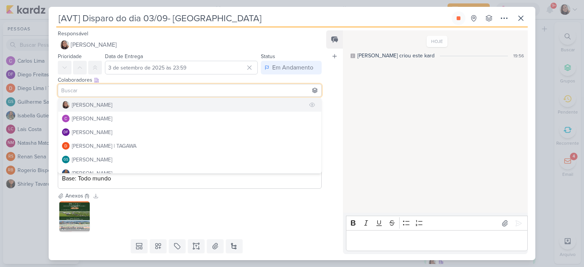
click at [93, 107] on div "[PERSON_NAME]" at bounding box center [92, 105] width 40 height 8
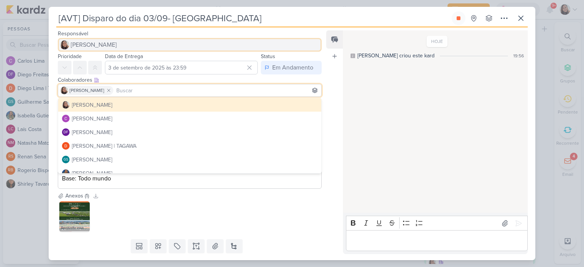
click at [101, 48] on span "[PERSON_NAME]" at bounding box center [94, 44] width 46 height 9
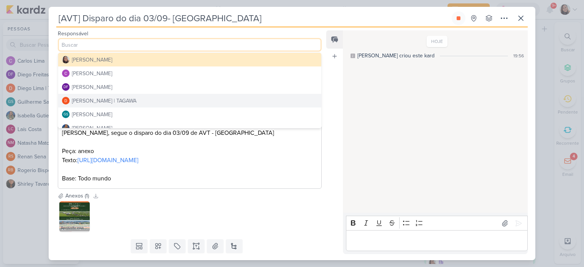
click at [116, 102] on div "[PERSON_NAME] | TAGAWA" at bounding box center [104, 101] width 65 height 8
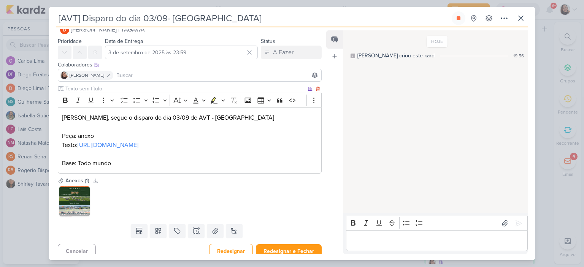
scroll to position [30, 0]
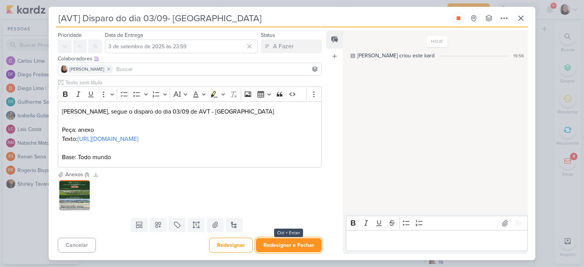
click at [285, 244] on button "Redesignar e Fechar" at bounding box center [289, 245] width 66 height 14
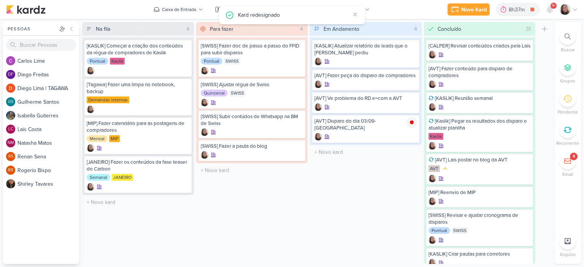
scroll to position [0, 0]
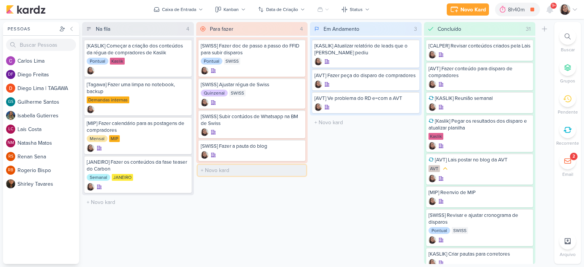
click at [225, 166] on input "text" at bounding box center [252, 170] width 109 height 11
type input "[AVT] Disparo do dia 05/09 - Compradores"
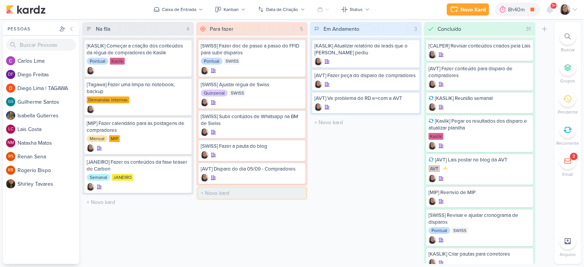
click at [214, 192] on input "text" at bounding box center [252, 193] width 109 height 11
type input "[AVT] Fazer conteúdo para disparo de leads parados"
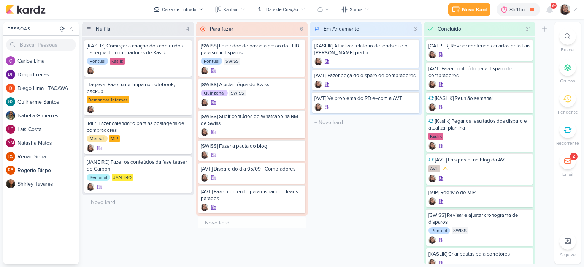
click at [368, 168] on div "Em Andamento 3 Mover Para Esquerda Mover Para Direita [GEOGRAPHIC_DATA] [KASLIK…" at bounding box center [366, 143] width 112 height 242
click at [411, 51] on div at bounding box center [411, 47] width 11 height 11
